Goal: Task Accomplishment & Management: Use online tool/utility

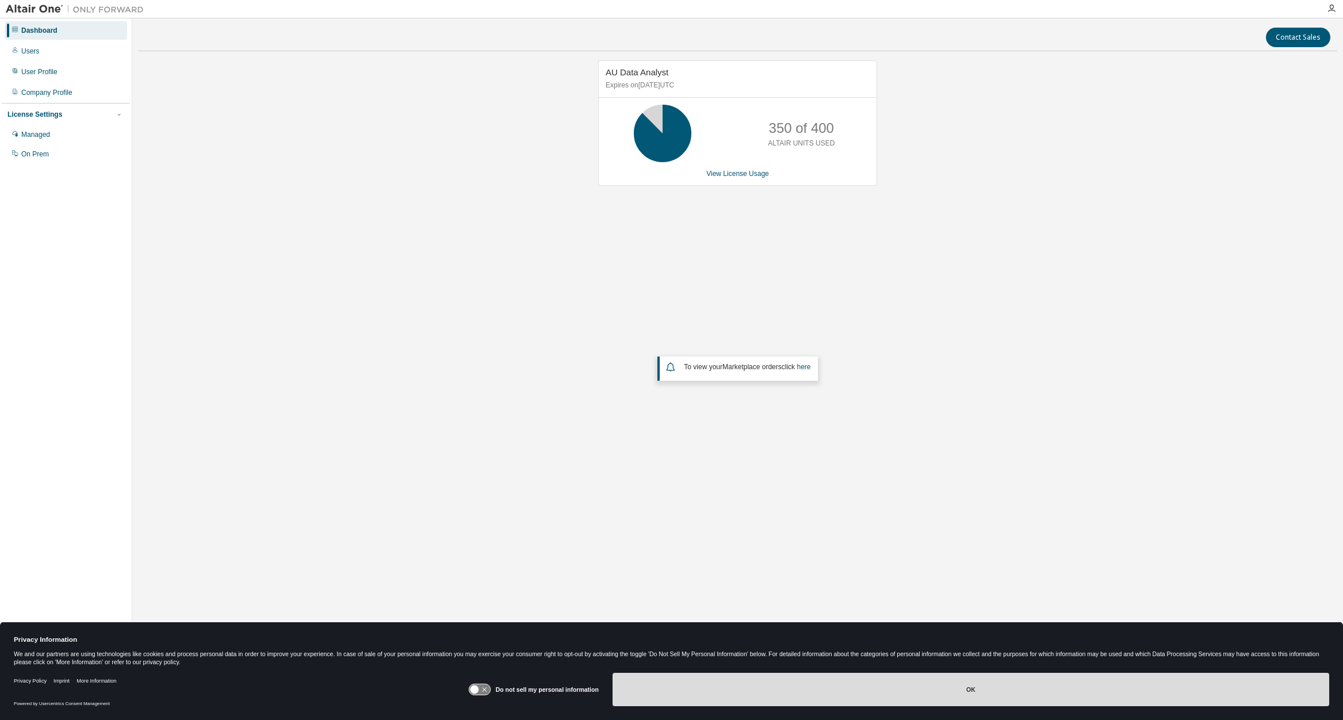
click at [1002, 682] on button "OK" at bounding box center [971, 689] width 717 height 33
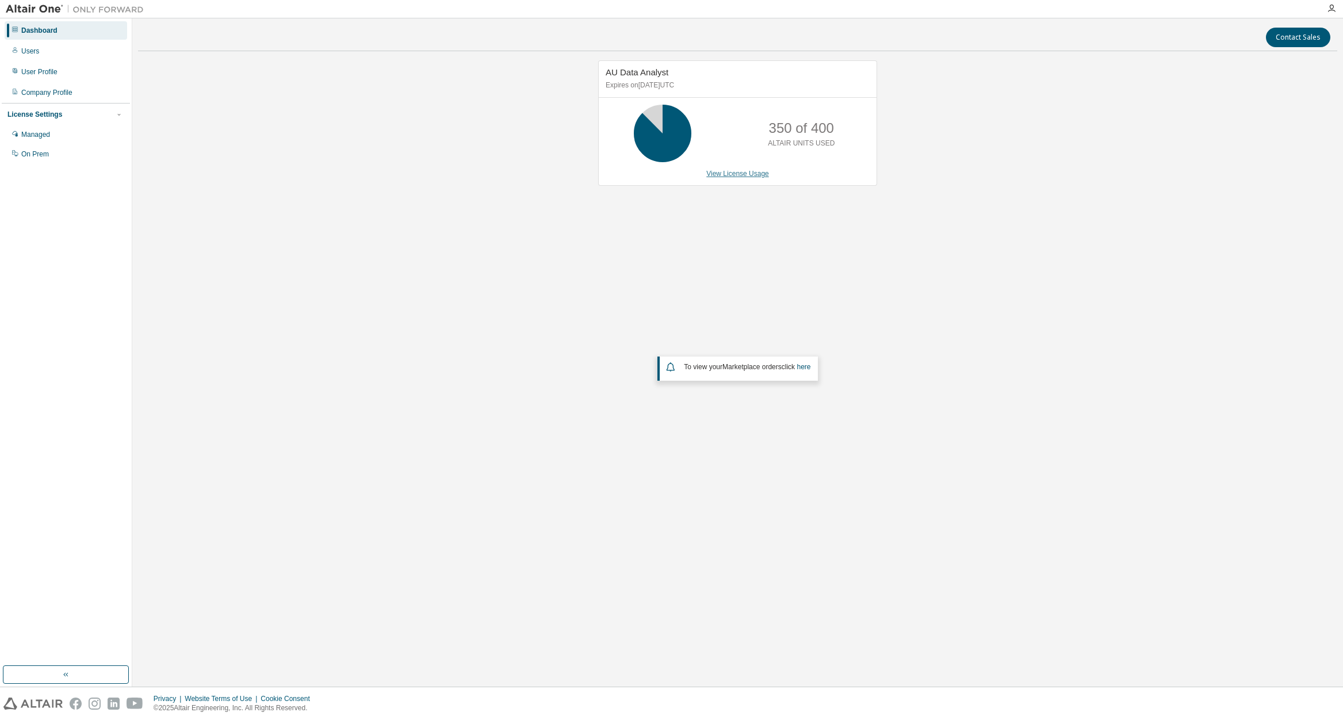
click at [744, 175] on link "View License Usage" at bounding box center [737, 174] width 63 height 8
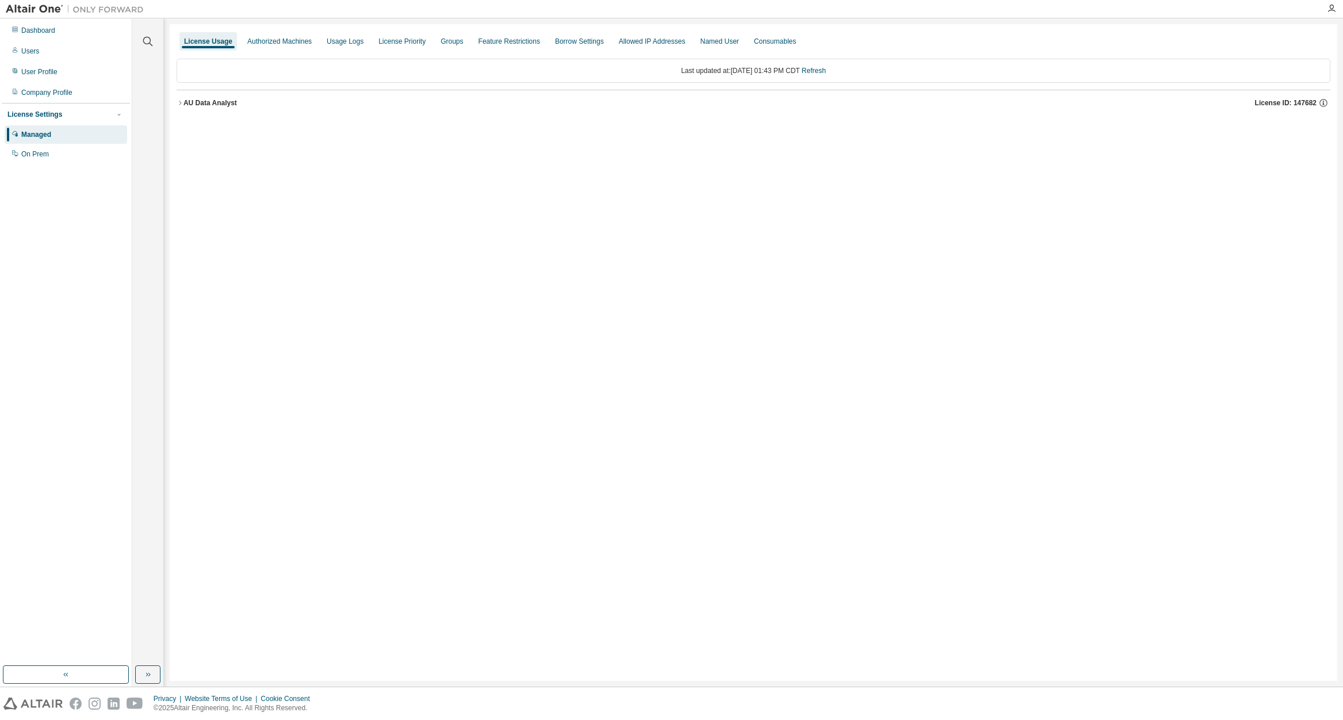
click at [177, 105] on icon "button" at bounding box center [180, 102] width 7 height 7
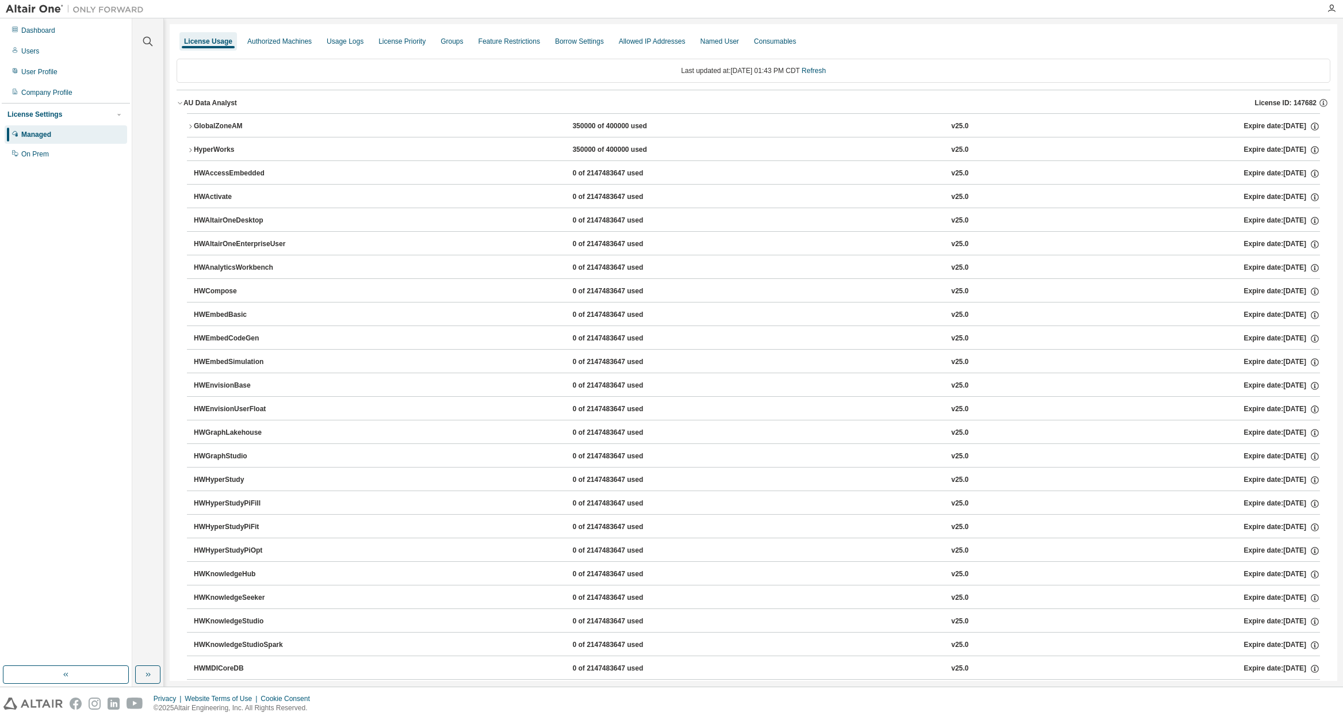
click at [191, 123] on icon "button" at bounding box center [190, 126] width 7 height 7
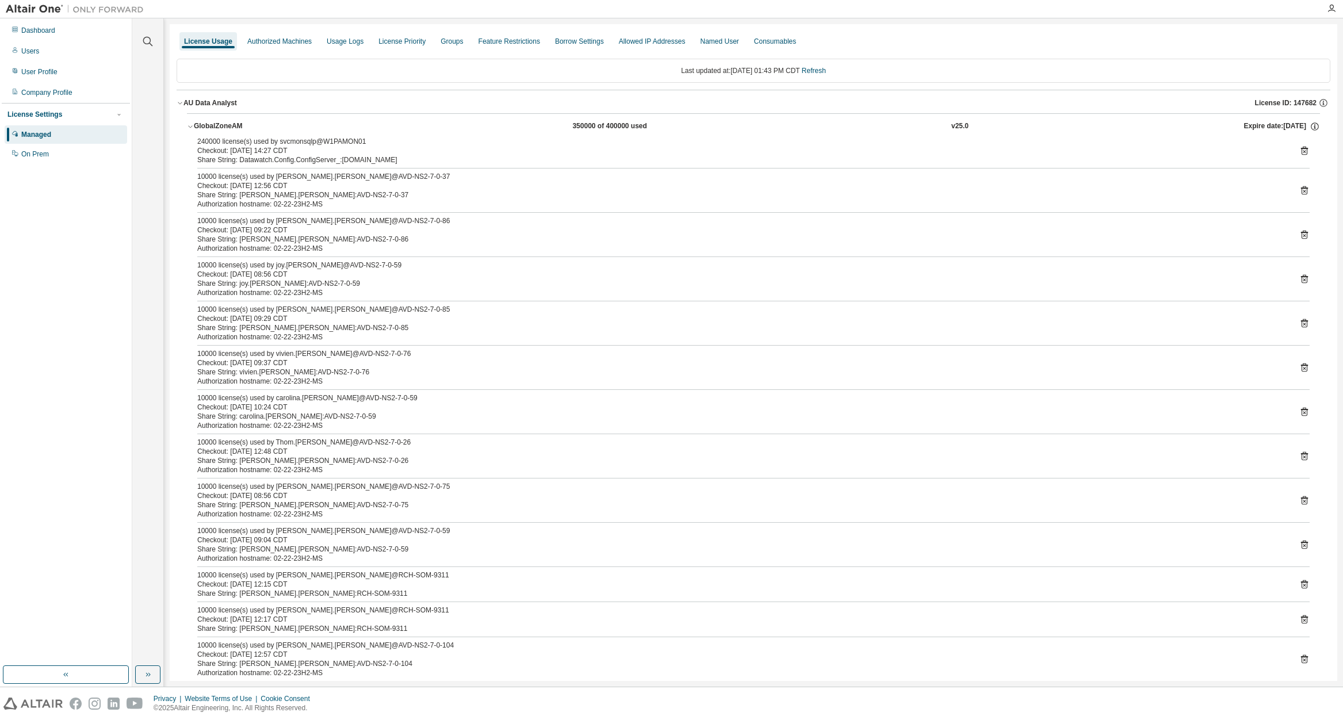
drag, startPoint x: 301, startPoint y: 273, endPoint x: 232, endPoint y: 274, distance: 69.0
click at [232, 274] on div "Checkout: [DATE] 08:56 CDT" at bounding box center [739, 274] width 1085 height 9
drag, startPoint x: 232, startPoint y: 274, endPoint x: 247, endPoint y: 274, distance: 14.4
copy div "[DATE] 08:56 CDT"
